Goal: Task Accomplishment & Management: Manage account settings

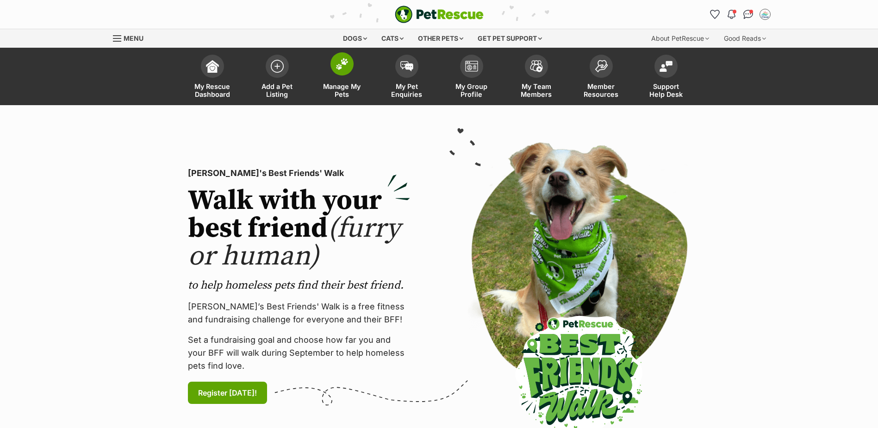
click at [342, 84] on span "Manage My Pets" at bounding box center [342, 90] width 42 height 16
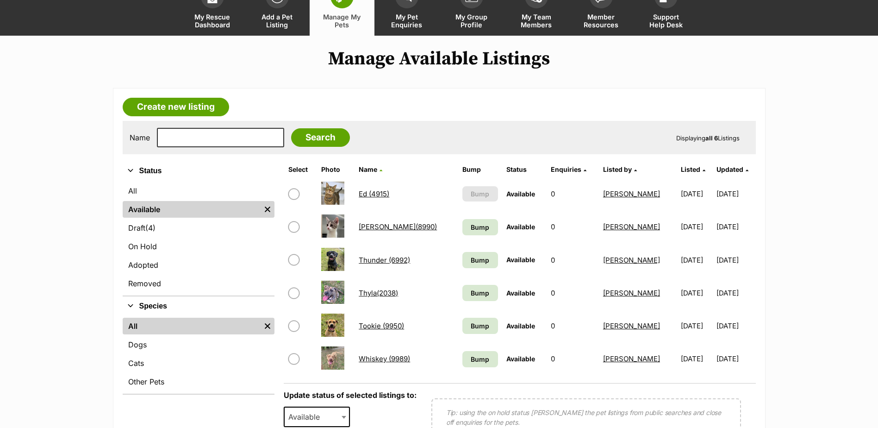
scroll to position [93, 0]
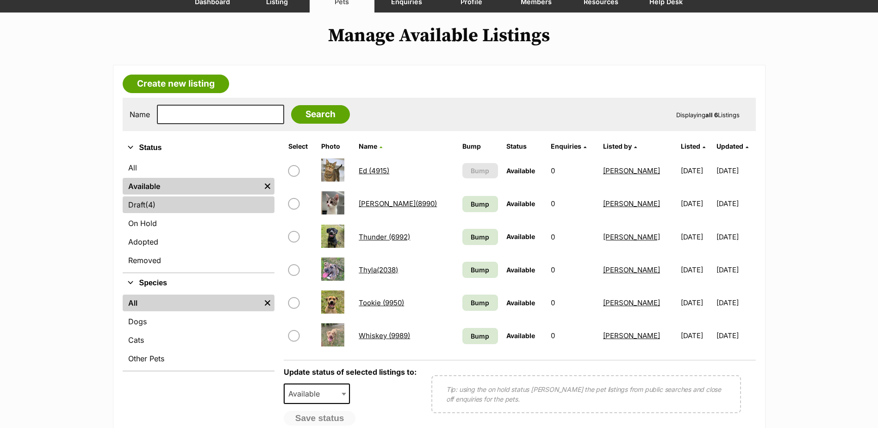
click at [176, 205] on link "Draft (4) Items" at bounding box center [199, 204] width 152 height 17
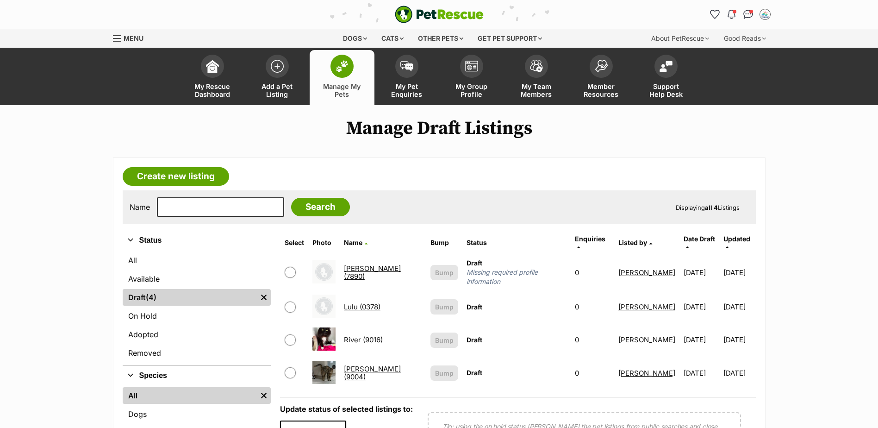
click at [355, 364] on link "Sally Field (9004)" at bounding box center [372, 372] width 57 height 17
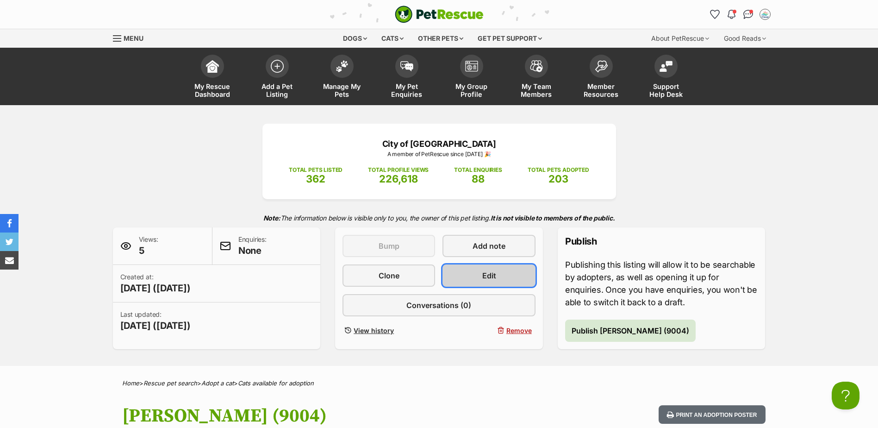
click at [492, 274] on span "Edit" at bounding box center [489, 275] width 14 height 11
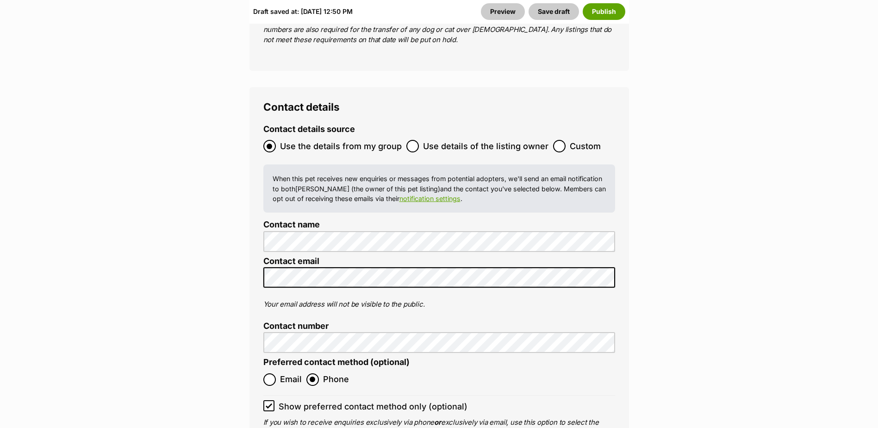
scroll to position [3890, 0]
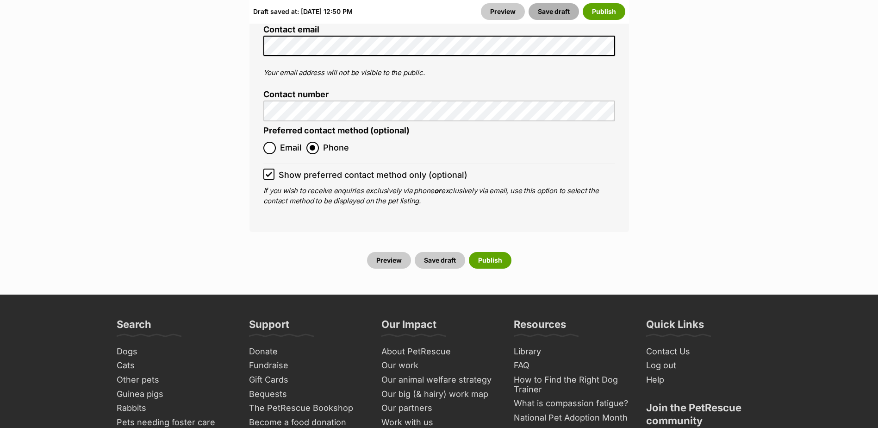
click at [545, 11] on button "Save draft" at bounding box center [554, 11] width 50 height 17
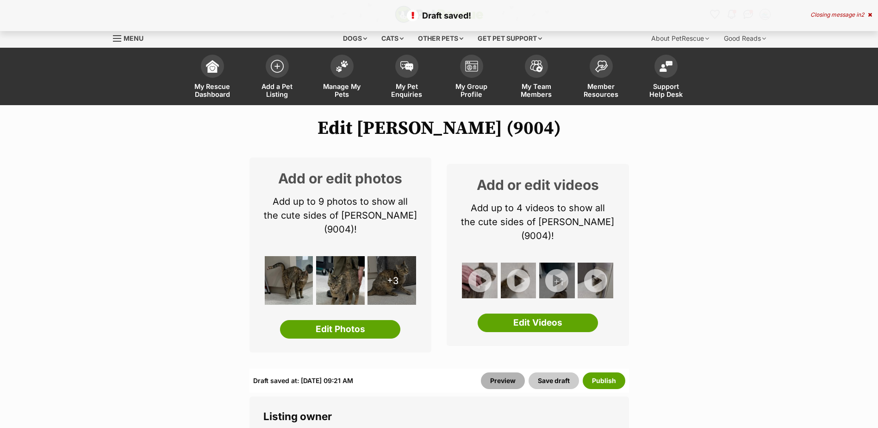
click at [500, 377] on link "Preview" at bounding box center [503, 380] width 44 height 17
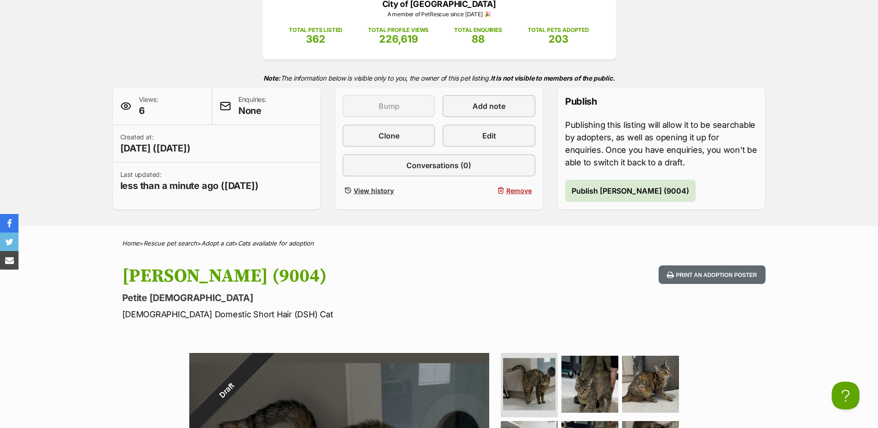
scroll to position [139, 0]
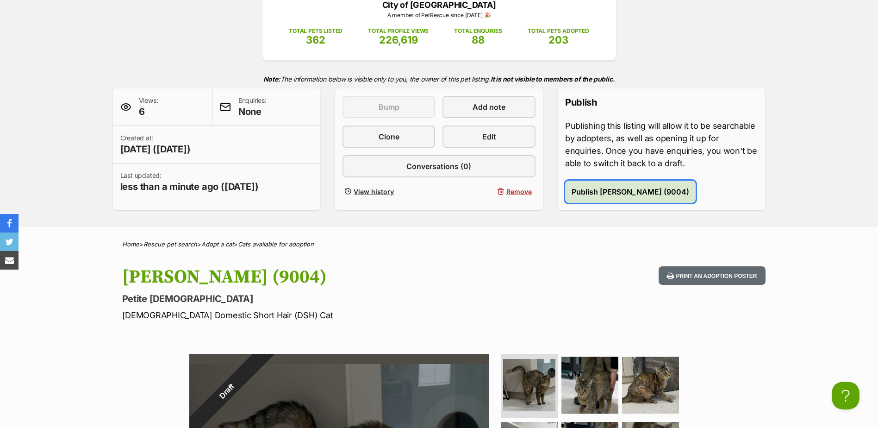
click at [609, 195] on span "Publish [PERSON_NAME] (9004)" at bounding box center [631, 191] width 118 height 11
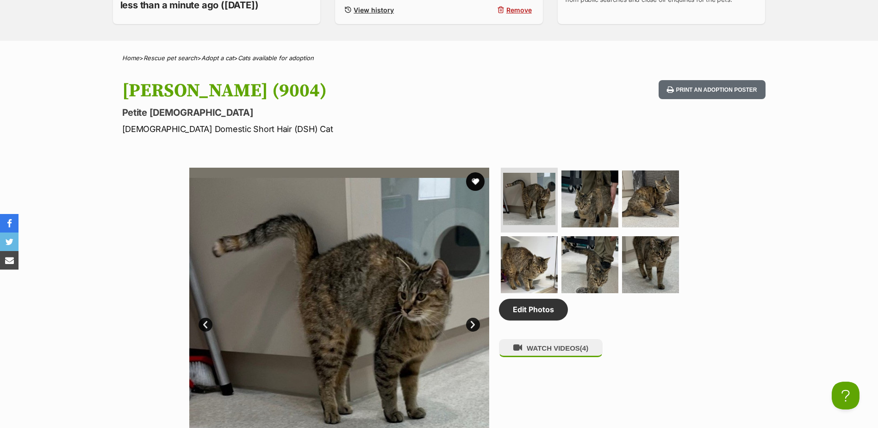
scroll to position [370, 0]
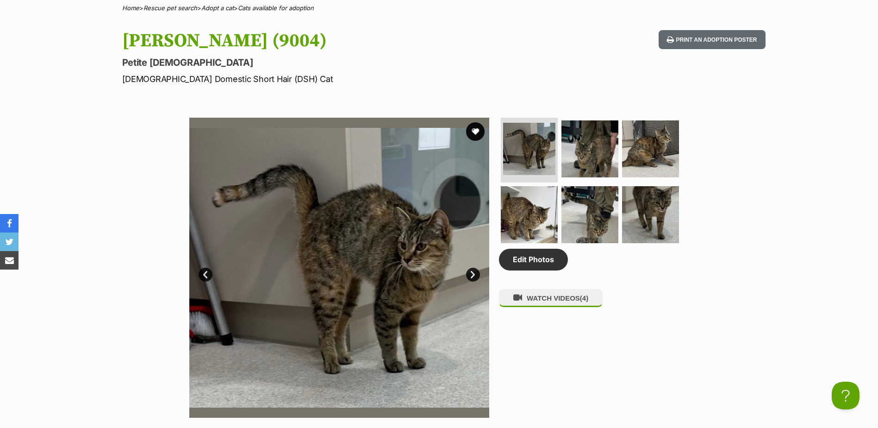
click at [472, 268] on link "Next" at bounding box center [473, 275] width 14 height 14
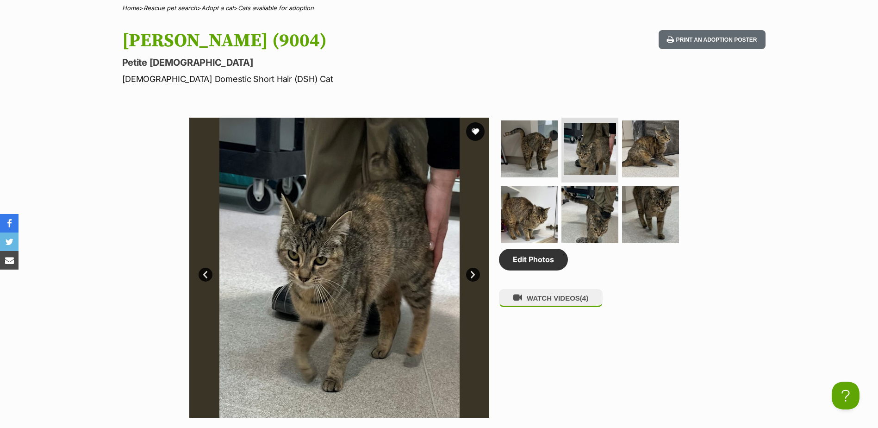
click at [472, 268] on link "Next" at bounding box center [473, 275] width 14 height 14
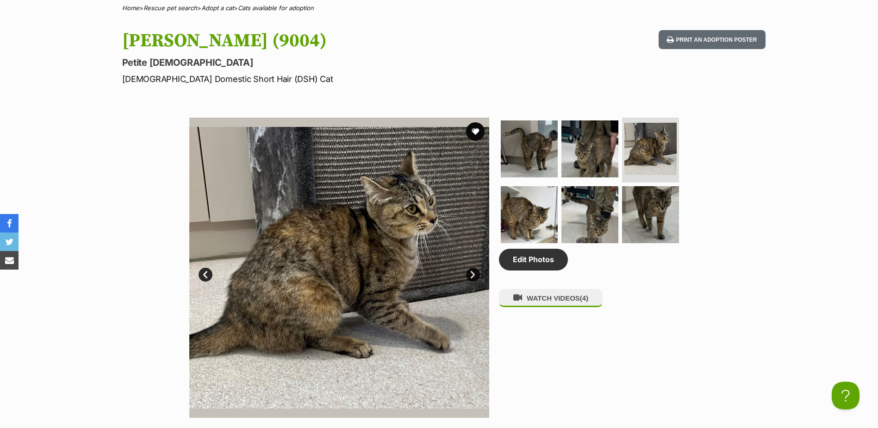
click at [472, 268] on link "Next" at bounding box center [473, 275] width 14 height 14
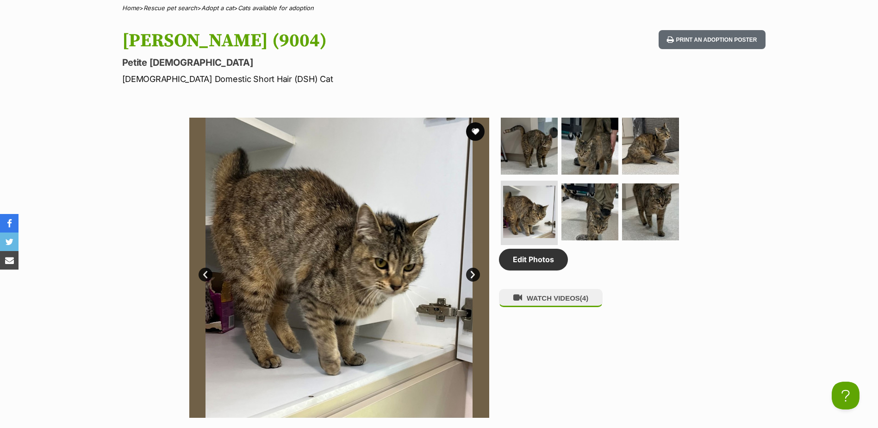
click at [473, 270] on link "Next" at bounding box center [473, 275] width 14 height 14
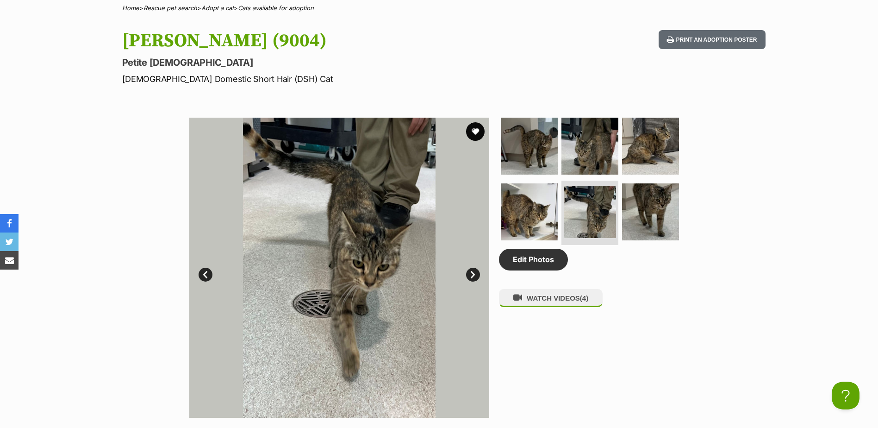
click at [473, 271] on link "Next" at bounding box center [473, 275] width 14 height 14
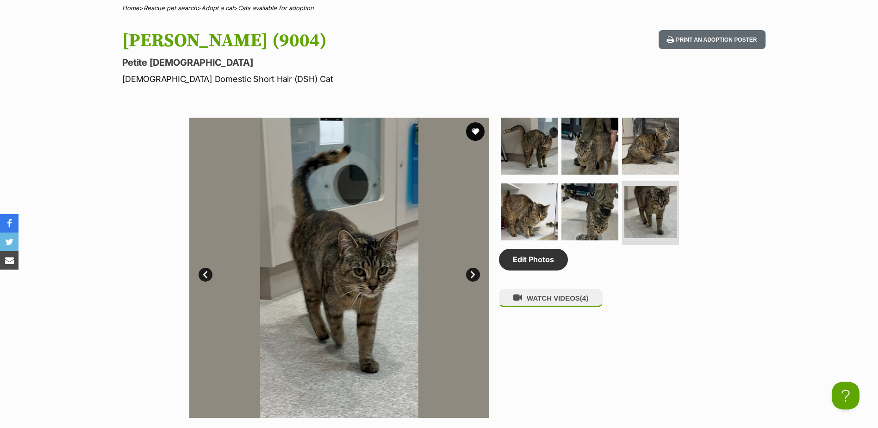
click at [472, 271] on link "Next" at bounding box center [473, 275] width 14 height 14
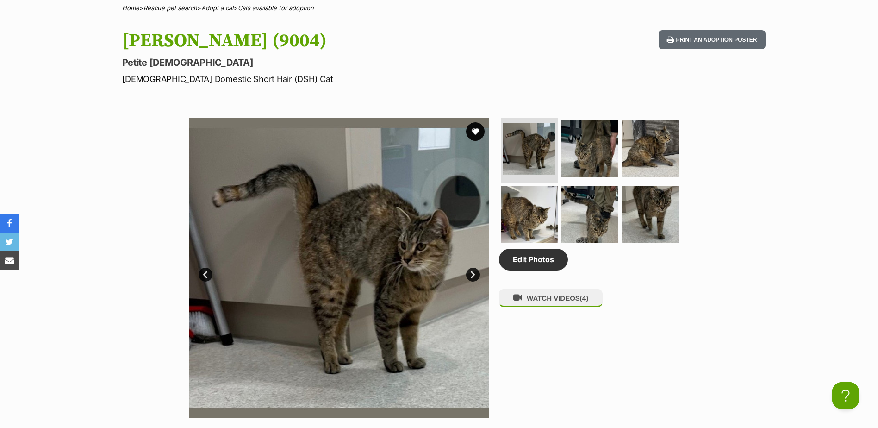
scroll to position [0, 0]
click at [693, 36] on button "Print an adoption poster" at bounding box center [712, 39] width 106 height 19
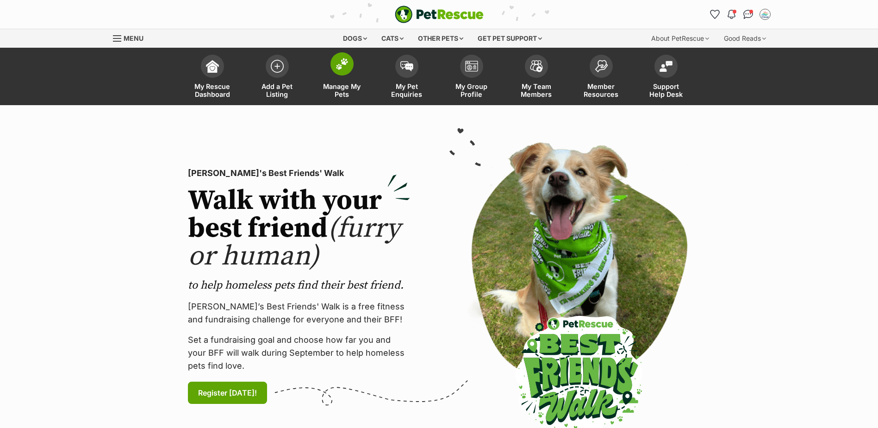
click at [348, 82] on link "Manage My Pets" at bounding box center [342, 77] width 65 height 55
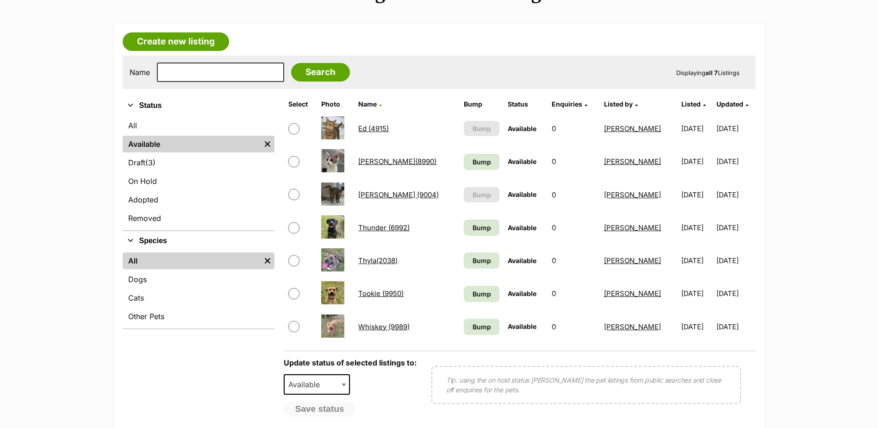
scroll to position [139, 0]
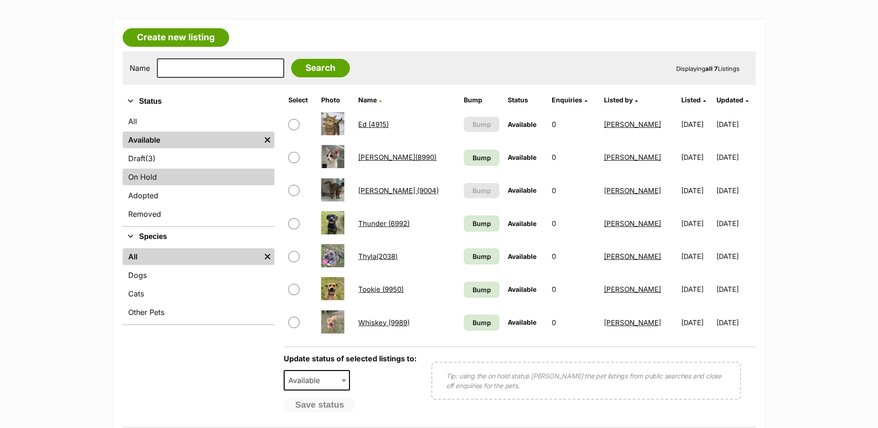
click at [152, 177] on link "On Hold" at bounding box center [199, 177] width 152 height 17
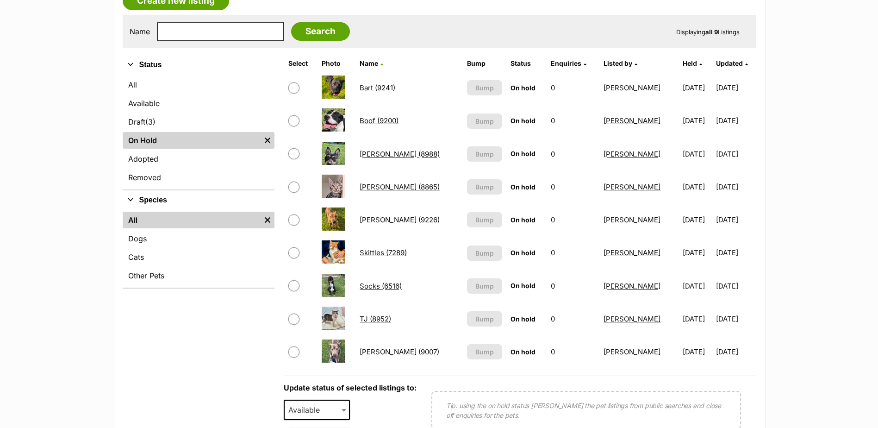
scroll to position [232, 0]
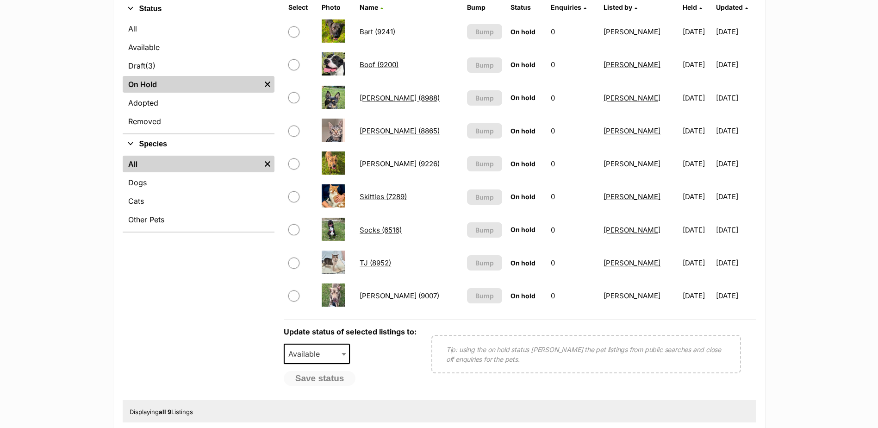
click at [296, 97] on input "checkbox" at bounding box center [293, 97] width 11 height 11
checkbox input "true"
click at [345, 350] on span at bounding box center [344, 354] width 9 height 20
select select "rehomed"
click at [316, 381] on button "Save status" at bounding box center [320, 379] width 73 height 16
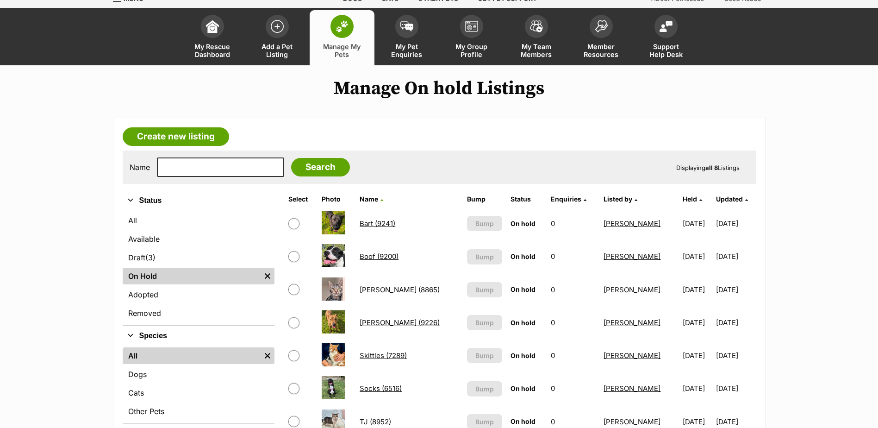
scroll to position [0, 0]
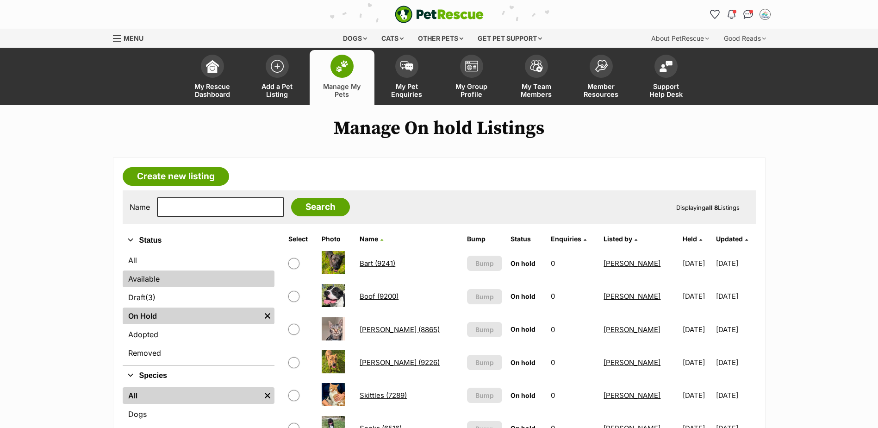
click at [163, 276] on link "Available" at bounding box center [199, 278] width 152 height 17
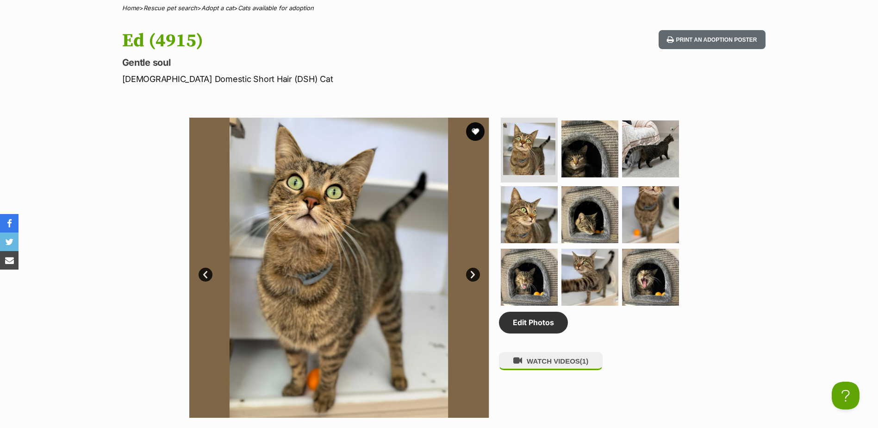
click at [476, 274] on link "Next" at bounding box center [473, 275] width 14 height 14
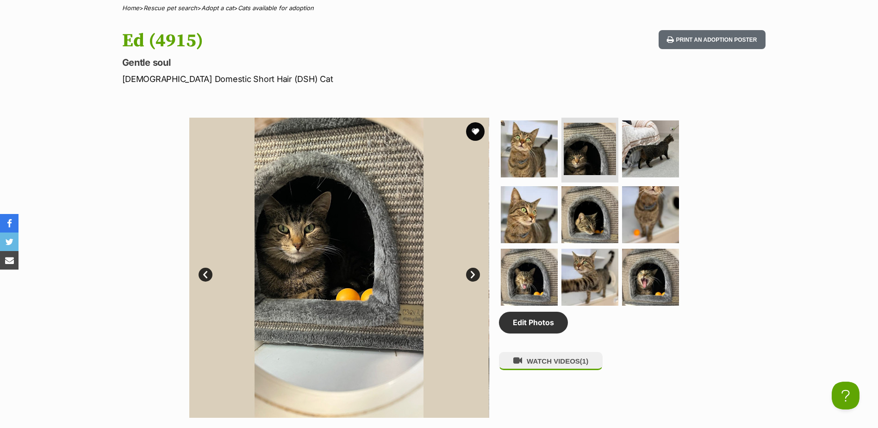
click at [476, 274] on link "Next" at bounding box center [473, 275] width 14 height 14
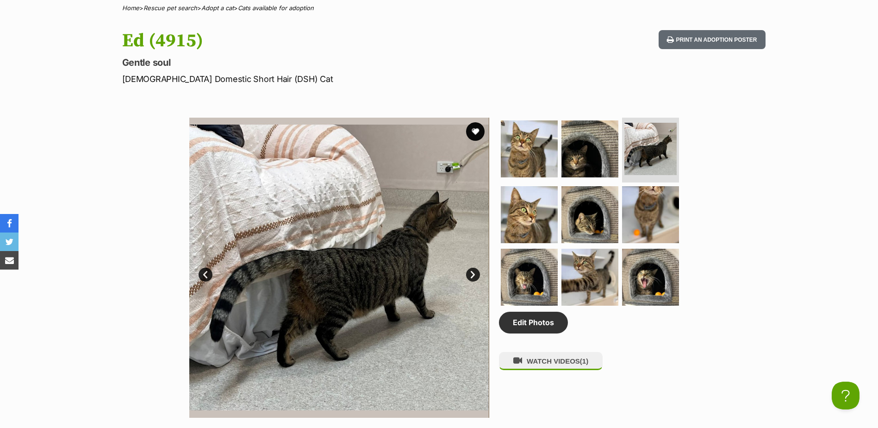
click at [476, 274] on link "Next" at bounding box center [473, 275] width 14 height 14
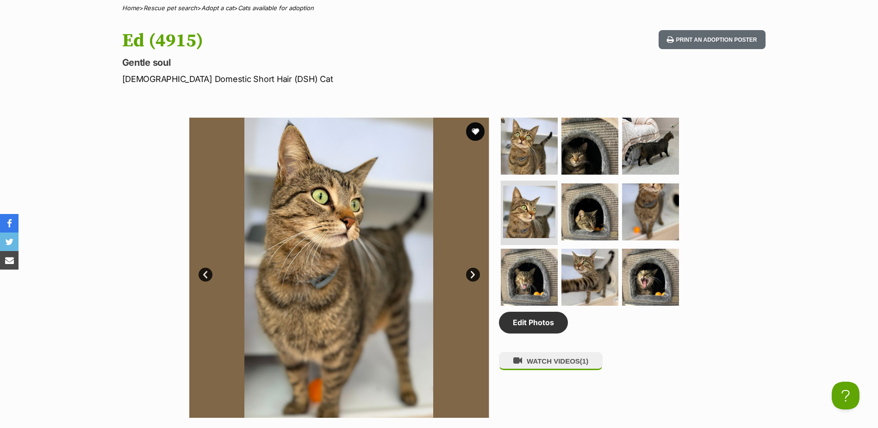
click at [475, 274] on link "Next" at bounding box center [473, 275] width 14 height 14
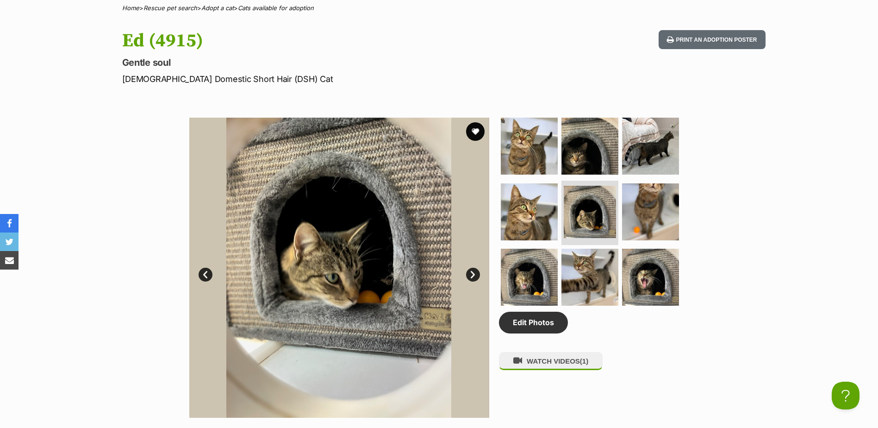
click at [475, 274] on link "Next" at bounding box center [473, 275] width 14 height 14
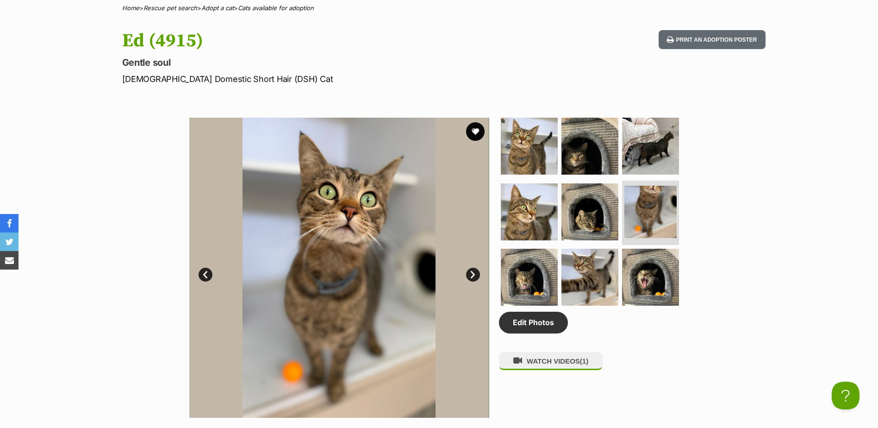
click at [473, 273] on link "Next" at bounding box center [473, 275] width 14 height 14
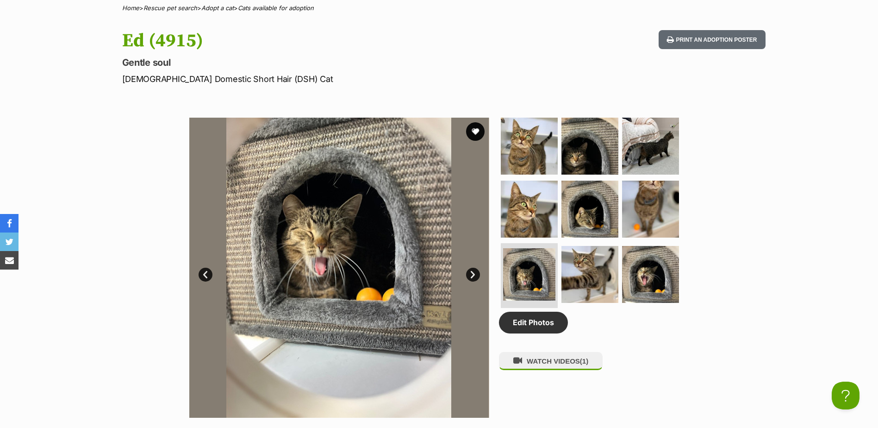
click at [473, 274] on link "Next" at bounding box center [473, 275] width 14 height 14
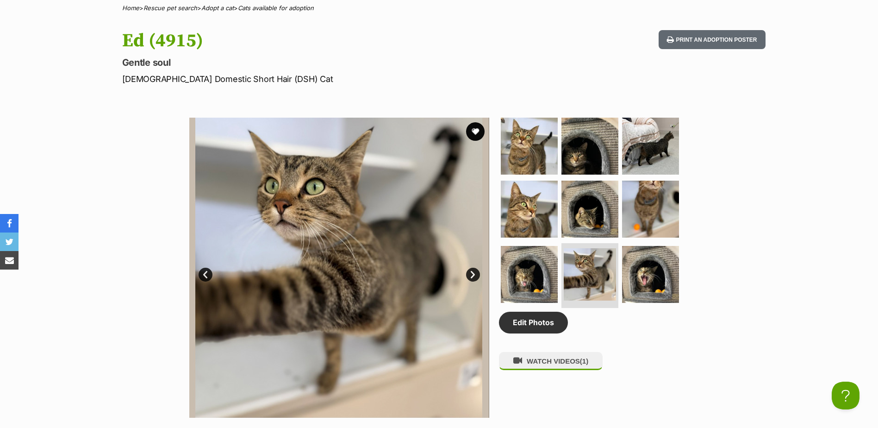
click at [473, 269] on link "Next" at bounding box center [473, 275] width 14 height 14
